Goal: Check status

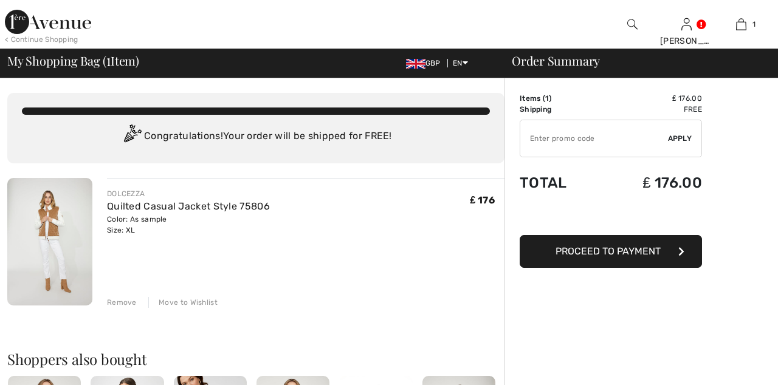
click at [115, 301] on div "Remove" at bounding box center [122, 302] width 30 height 11
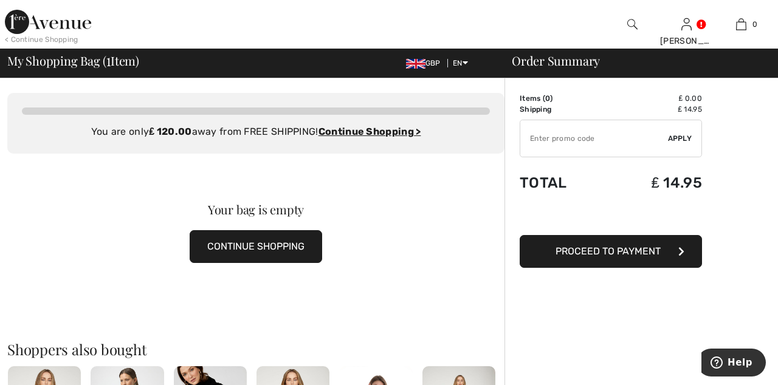
click at [691, 21] on link at bounding box center [686, 24] width 10 height 12
click at [589, 137] on link "Orders" at bounding box center [629, 136] width 147 height 21
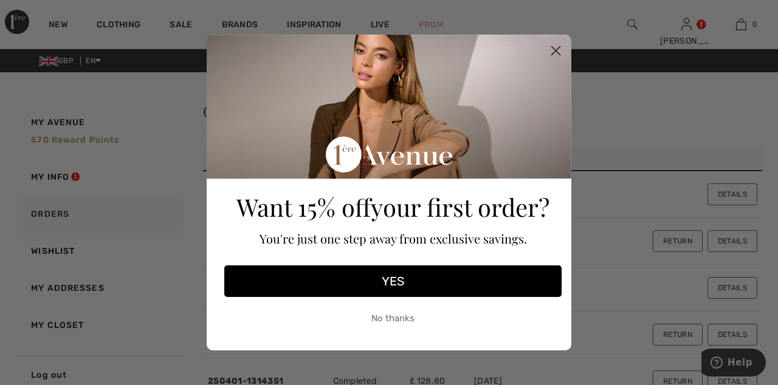
click at [557, 46] on circle "Close dialog" at bounding box center [556, 51] width 20 height 20
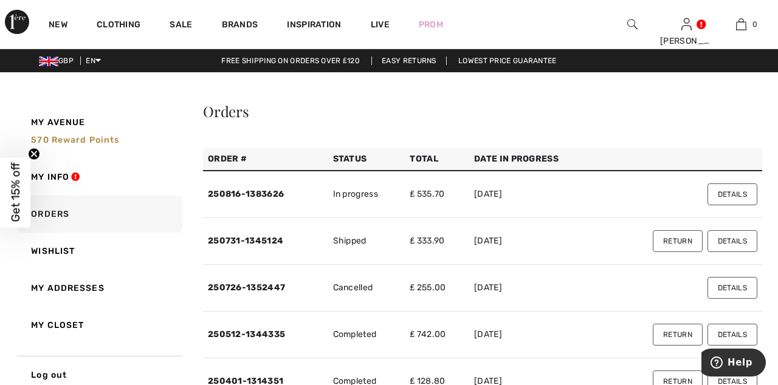
click at [736, 198] on button "Details" at bounding box center [732, 194] width 50 height 22
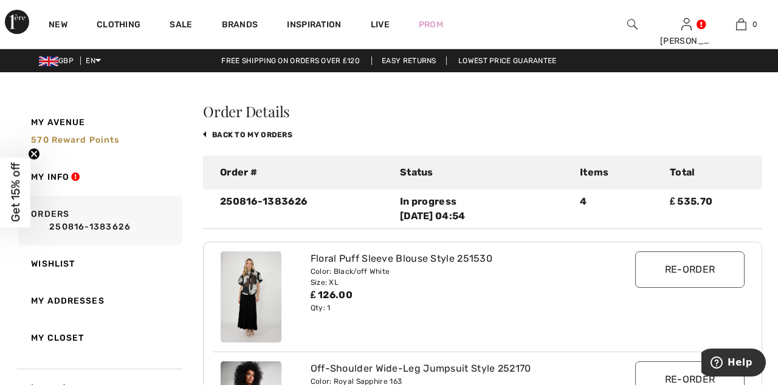
click at [439, 204] on div "In progress [DATE] 04:54" at bounding box center [482, 208] width 165 height 29
click at [691, 23] on link at bounding box center [686, 24] width 10 height 12
